Goal: Task Accomplishment & Management: Manage account settings

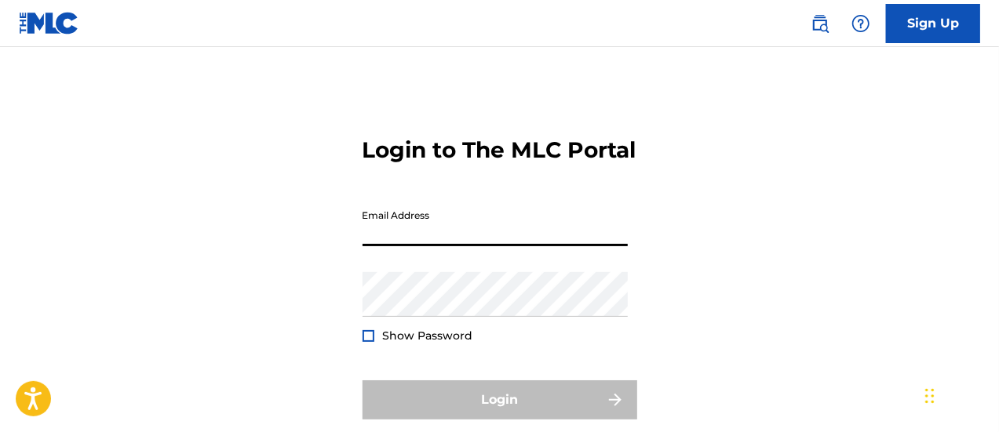
click at [521, 244] on input "Email Address" at bounding box center [495, 224] width 265 height 45
type input "[EMAIL_ADDRESS][DOMAIN_NAME]"
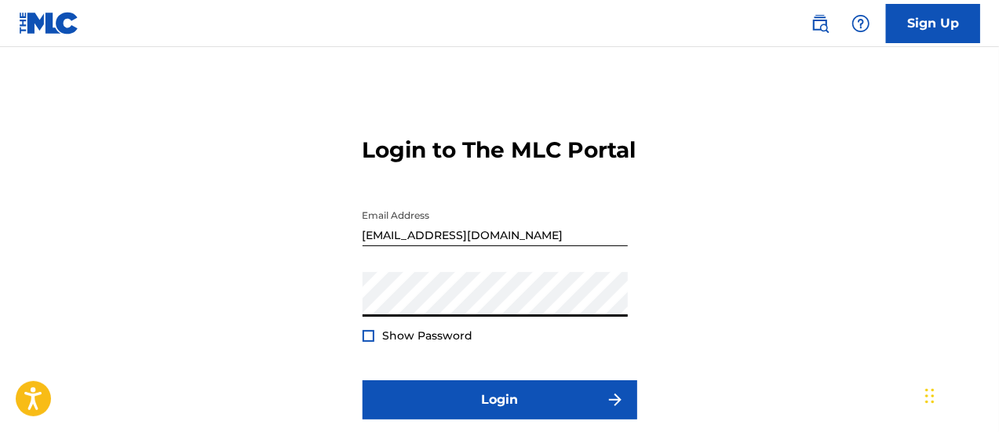
click at [363, 381] on button "Login" at bounding box center [500, 400] width 275 height 39
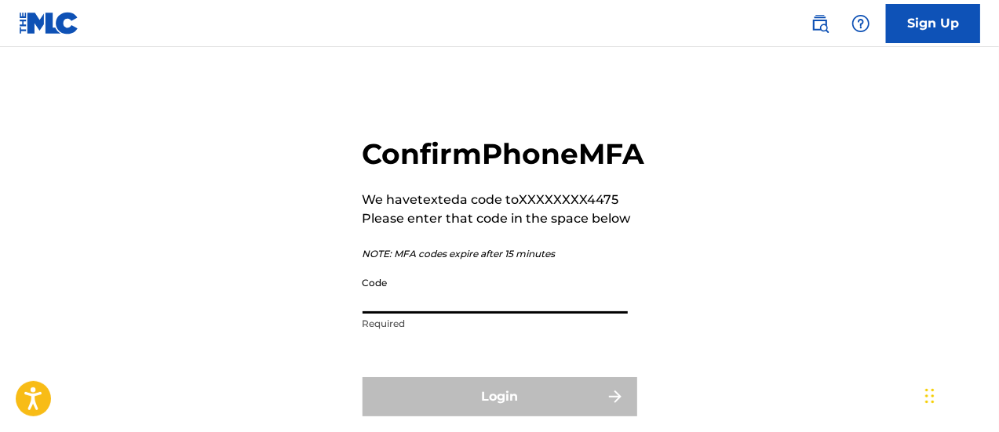
drag, startPoint x: 516, startPoint y: 273, endPoint x: 495, endPoint y: 316, distance: 47.7
click at [495, 314] on input "Code" at bounding box center [495, 291] width 265 height 45
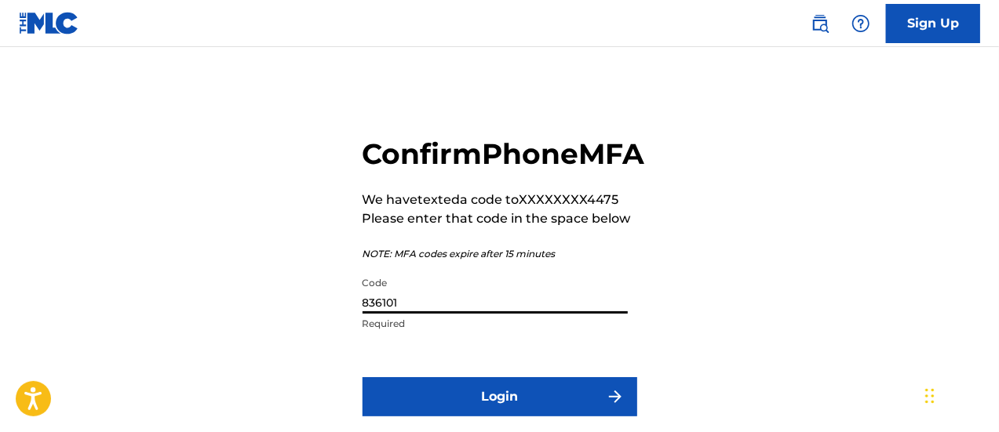
type input "836101"
click at [363, 378] on button "Login" at bounding box center [500, 397] width 275 height 39
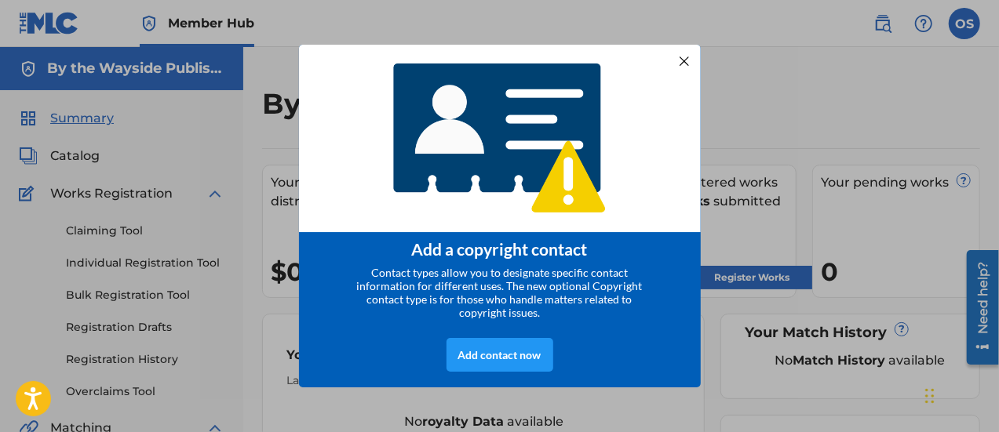
click at [686, 57] on div at bounding box center [683, 60] width 20 height 20
